Goal: Unclear

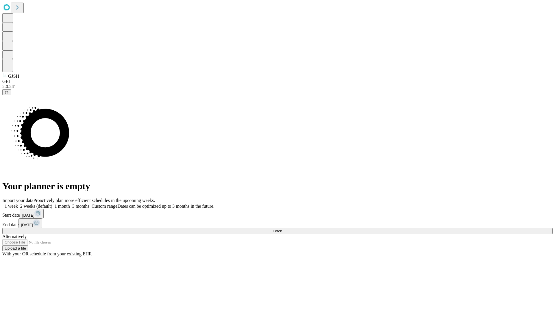
click at [282, 229] on span "Fetch" at bounding box center [278, 231] width 10 height 4
